Goal: Task Accomplishment & Management: Complete application form

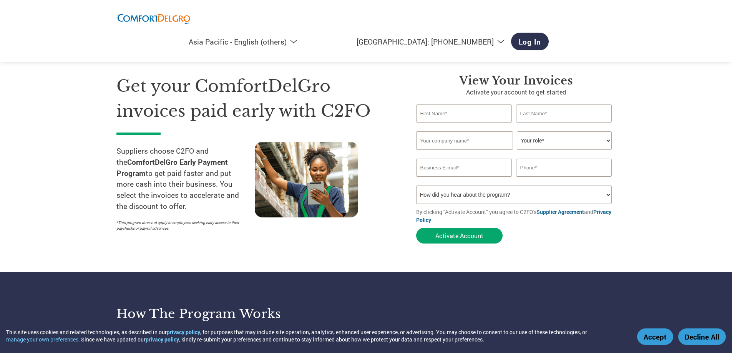
select select "en-AP"
click at [491, 190] on select "How did you hear about the program? Received a letter Email Social Media Online…" at bounding box center [514, 195] width 196 height 18
select select "Email"
click at [416, 186] on select "How did you hear about the program? Received a letter Email Social Media Online…" at bounding box center [514, 195] width 196 height 18
click at [478, 167] on input "email" at bounding box center [464, 168] width 96 height 18
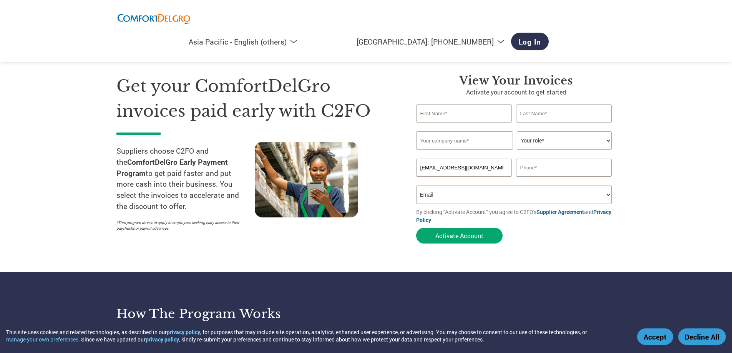
type input "zoey@xltsystems.com"
click at [532, 171] on input "text" at bounding box center [564, 168] width 96 height 18
type input "96546694"
click at [545, 147] on select "Your role* CFO Controller Credit Manager Finance Director Treasurer CEO Preside…" at bounding box center [564, 140] width 95 height 18
select select "ACCOUNTING"
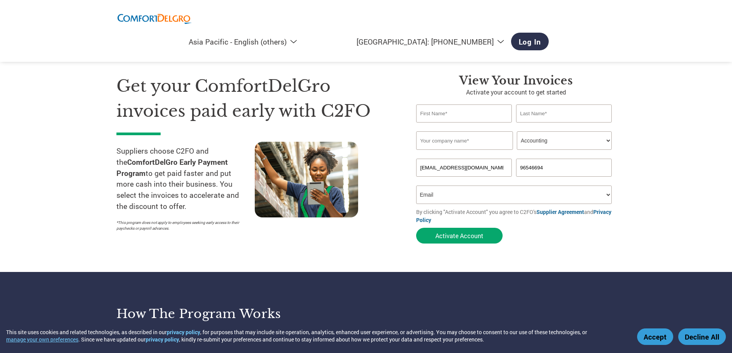
click at [517, 131] on select "Your role* CFO Controller Credit Manager Finance Director Treasurer CEO Preside…" at bounding box center [564, 140] width 95 height 18
click at [485, 145] on input "text" at bounding box center [464, 140] width 97 height 18
type input "XLT SYSTEMS PTE LTD"
click at [479, 112] on input "text" at bounding box center [464, 114] width 96 height 18
type input "Zoey"
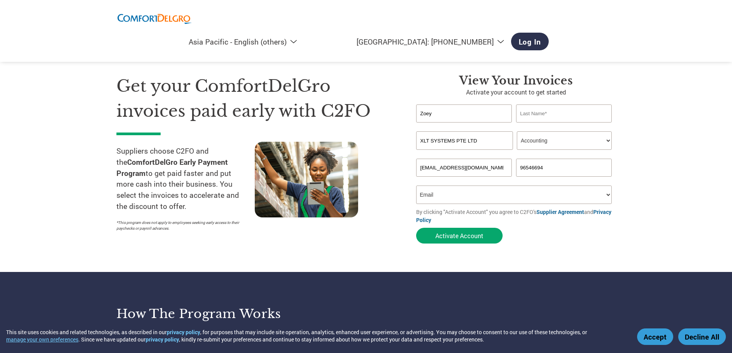
click at [524, 112] on input "text" at bounding box center [564, 114] width 96 height 18
type input "Liew"
click at [507, 199] on select "How did you hear about the program? Received a letter Email Social Media Online…" at bounding box center [514, 195] width 196 height 18
click at [556, 143] on select "Your role* CFO Controller Credit Manager Finance Director Treasurer CEO Preside…" at bounding box center [564, 140] width 95 height 18
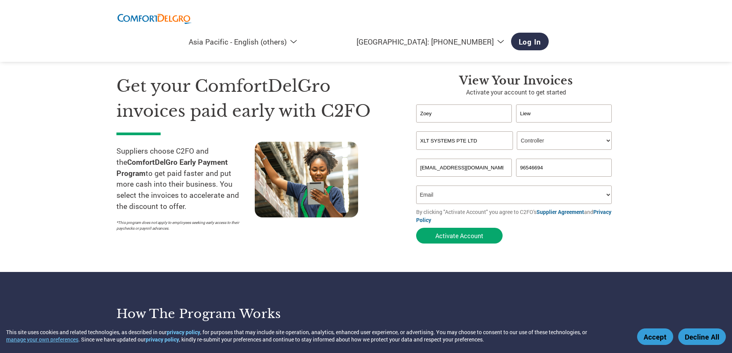
click at [517, 131] on select "Your role* CFO Controller Credit Manager Finance Director Treasurer CEO Preside…" at bounding box center [564, 140] width 95 height 18
click at [558, 141] on select "Your role* CFO Controller Credit Manager Finance Director Treasurer CEO Preside…" at bounding box center [564, 140] width 95 height 18
select select "ACCOUNTING"
click at [517, 131] on select "Your role* CFO Controller Credit Manager Finance Director Treasurer CEO Preside…" at bounding box center [564, 140] width 95 height 18
click at [481, 236] on button "Activate Account" at bounding box center [459, 236] width 86 height 16
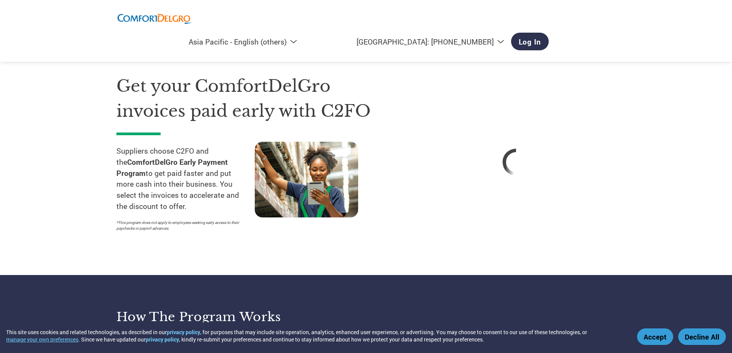
select select "en-AP"
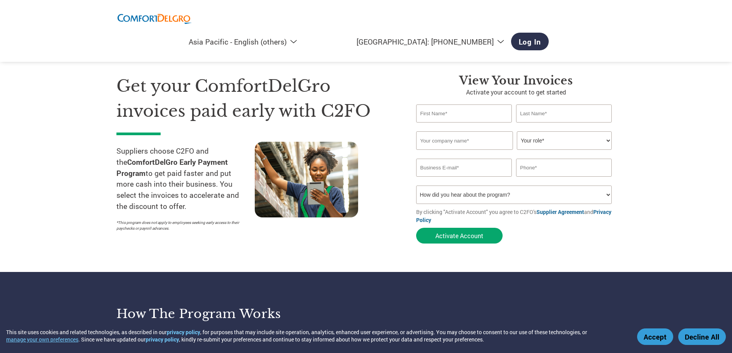
select select "en-AP"
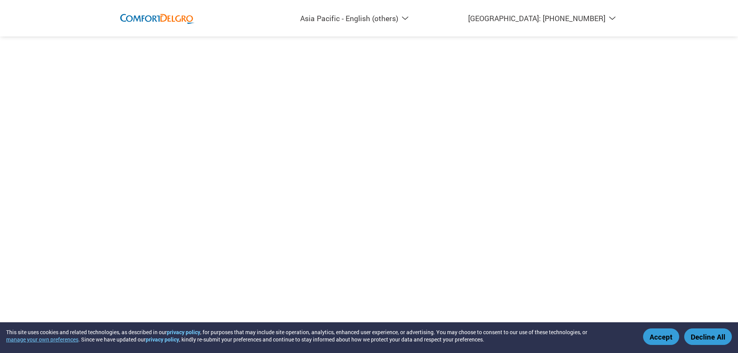
select select "en-AP"
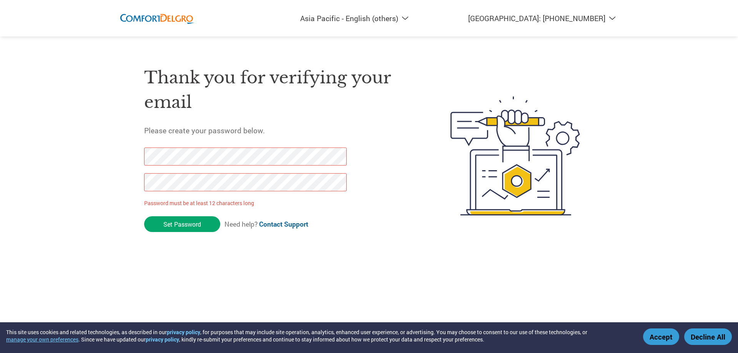
drag, startPoint x: 201, startPoint y: 227, endPoint x: 0, endPoint y: 50, distance: 268.2
click at [0, 104] on div "Americas - English Américas - Español [GEOGRAPHIC_DATA] - Português [GEOGRAPHIC…" at bounding box center [369, 125] width 738 height 250
click at [59, 127] on div "Americas - English Américas - Español [GEOGRAPHIC_DATA] - Português [GEOGRAPHIC…" at bounding box center [369, 125] width 738 height 250
click at [65, 150] on div "Americas - English Américas - Español [GEOGRAPHIC_DATA] - Português [GEOGRAPHIC…" at bounding box center [369, 125] width 738 height 250
click at [196, 231] on input "Set Password" at bounding box center [182, 224] width 76 height 16
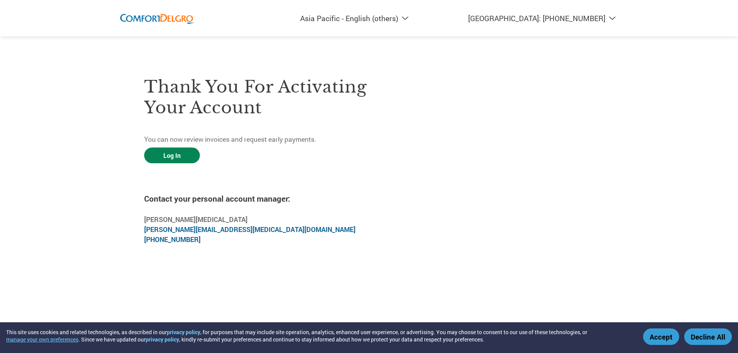
click at [165, 153] on link "Log In" at bounding box center [172, 156] width 56 height 16
